Goal: Task Accomplishment & Management: Use online tool/utility

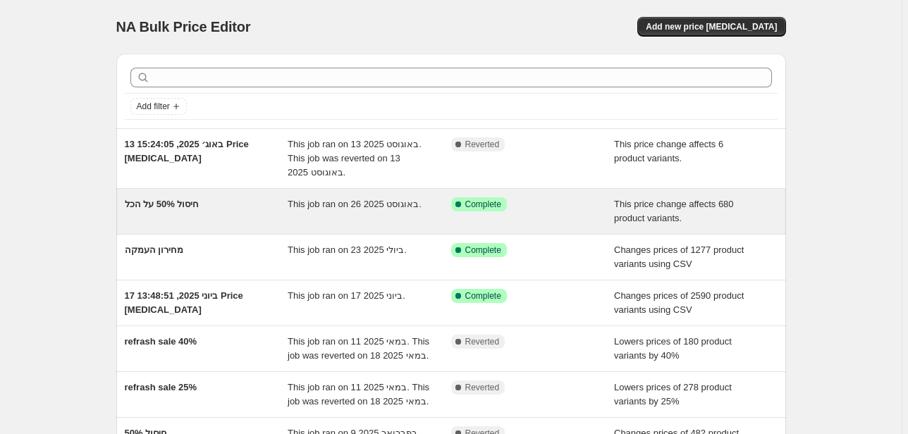
click at [562, 209] on div "Success Complete Complete" at bounding box center [522, 204] width 142 height 14
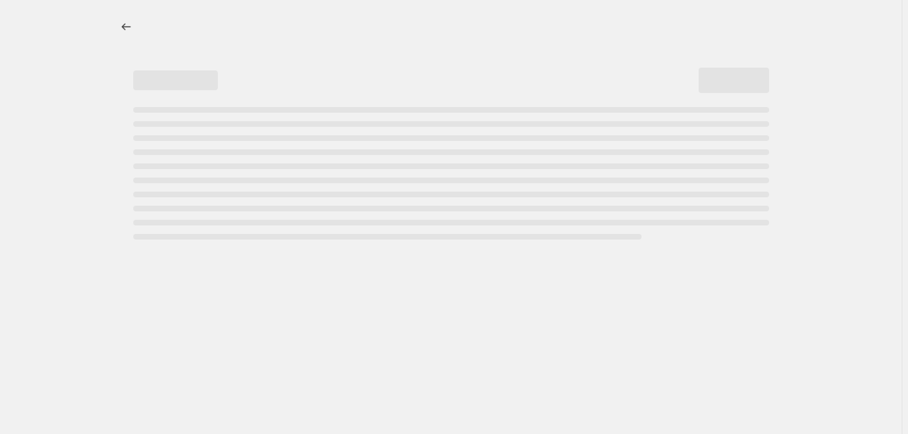
select select "pcap"
select select "no_change"
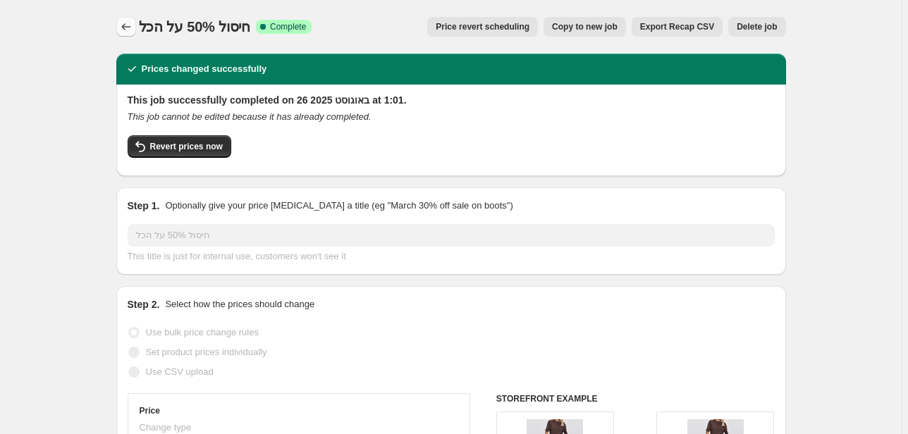
click at [130, 28] on icon "Price change jobs" at bounding box center [126, 27] width 14 height 14
